Goal: Transaction & Acquisition: Purchase product/service

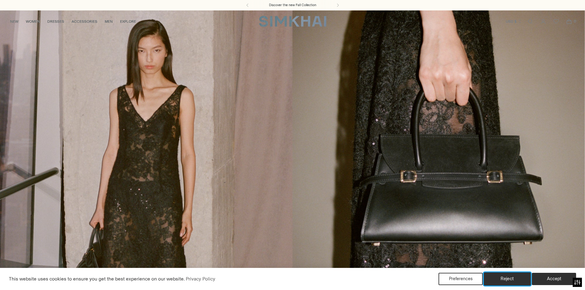
click at [505, 276] on button "Reject" at bounding box center [507, 279] width 47 height 13
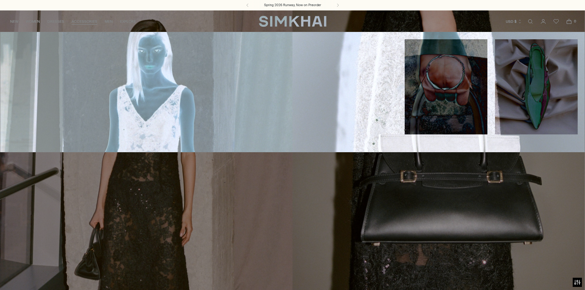
click at [58, 75] on link "Boots" at bounding box center [59, 75] width 12 height 4
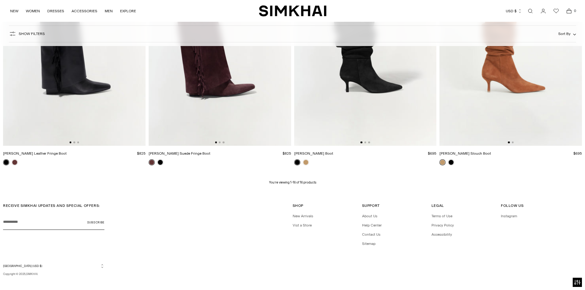
scroll to position [744, 0]
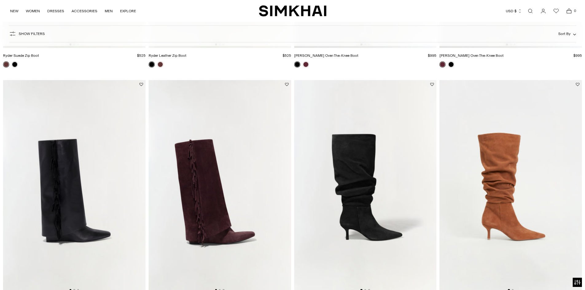
click at [205, 163] on img at bounding box center [220, 187] width 143 height 214
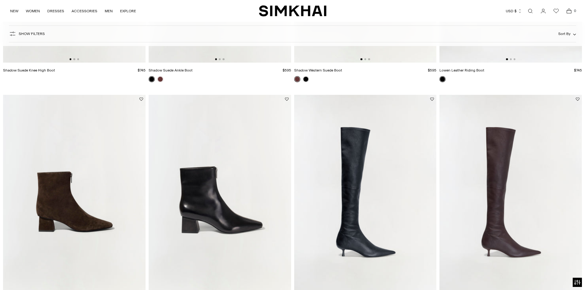
scroll to position [467, 0]
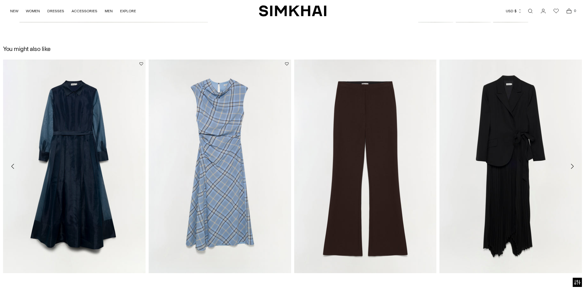
scroll to position [922, 0]
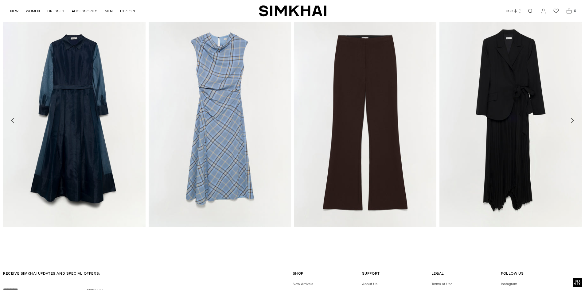
click at [210, 233] on link "[PERSON_NAME] Draped Midi Dress" at bounding box center [179, 235] width 61 height 4
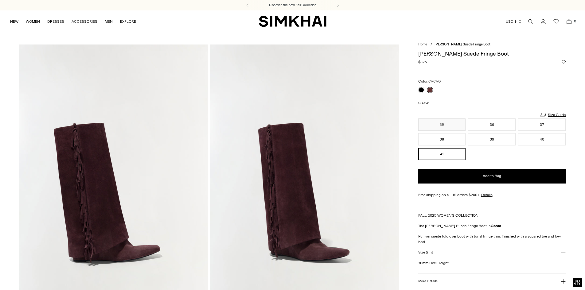
click at [422, 91] on link at bounding box center [422, 90] width 6 height 6
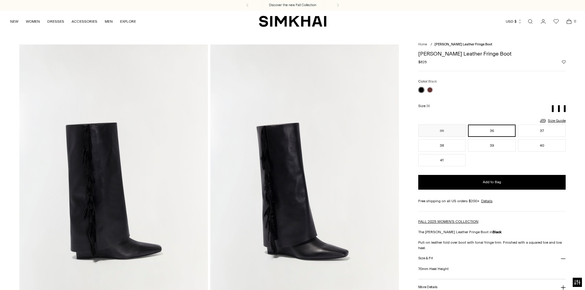
click at [429, 92] on link at bounding box center [430, 90] width 6 height 6
